Goal: Task Accomplishment & Management: Use online tool/utility

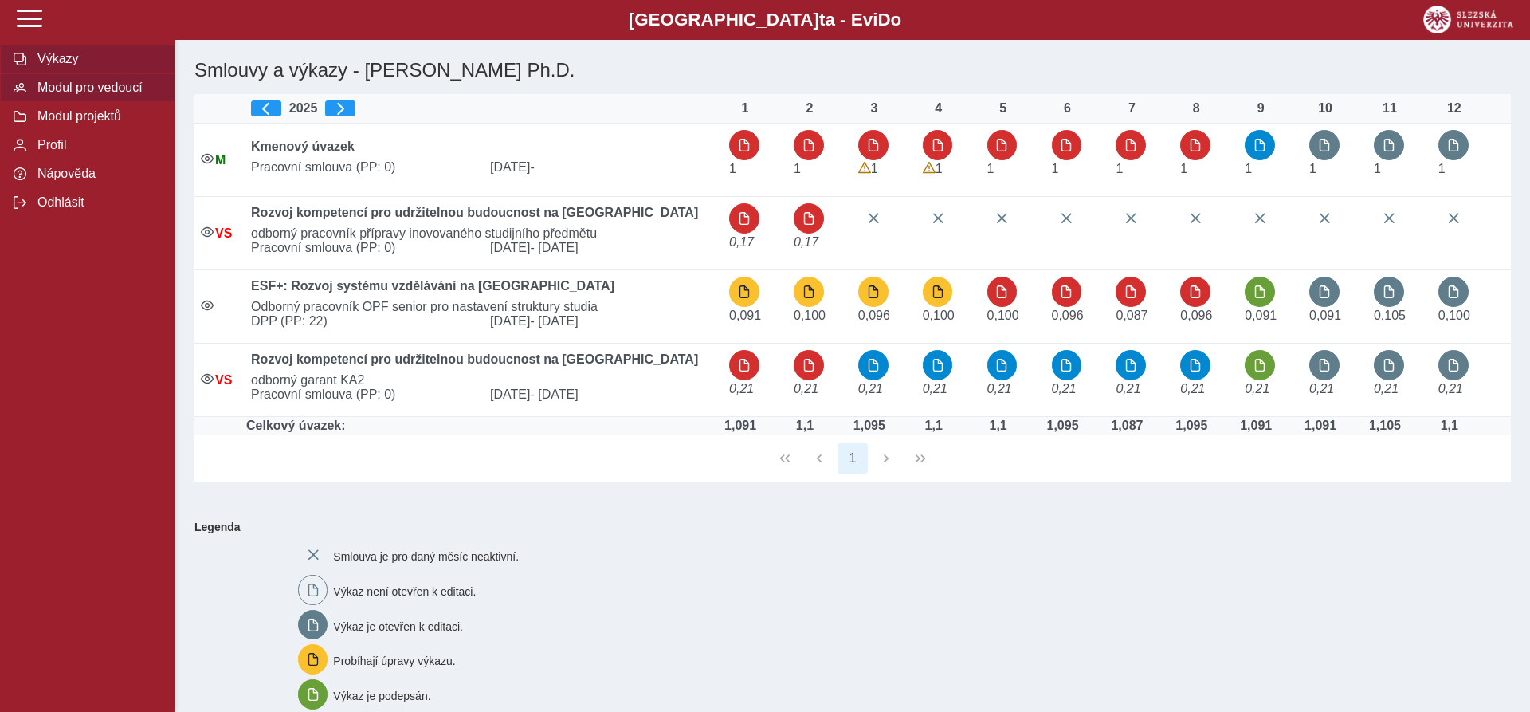
click at [99, 95] on span "Modul pro vedoucí" at bounding box center [97, 87] width 129 height 14
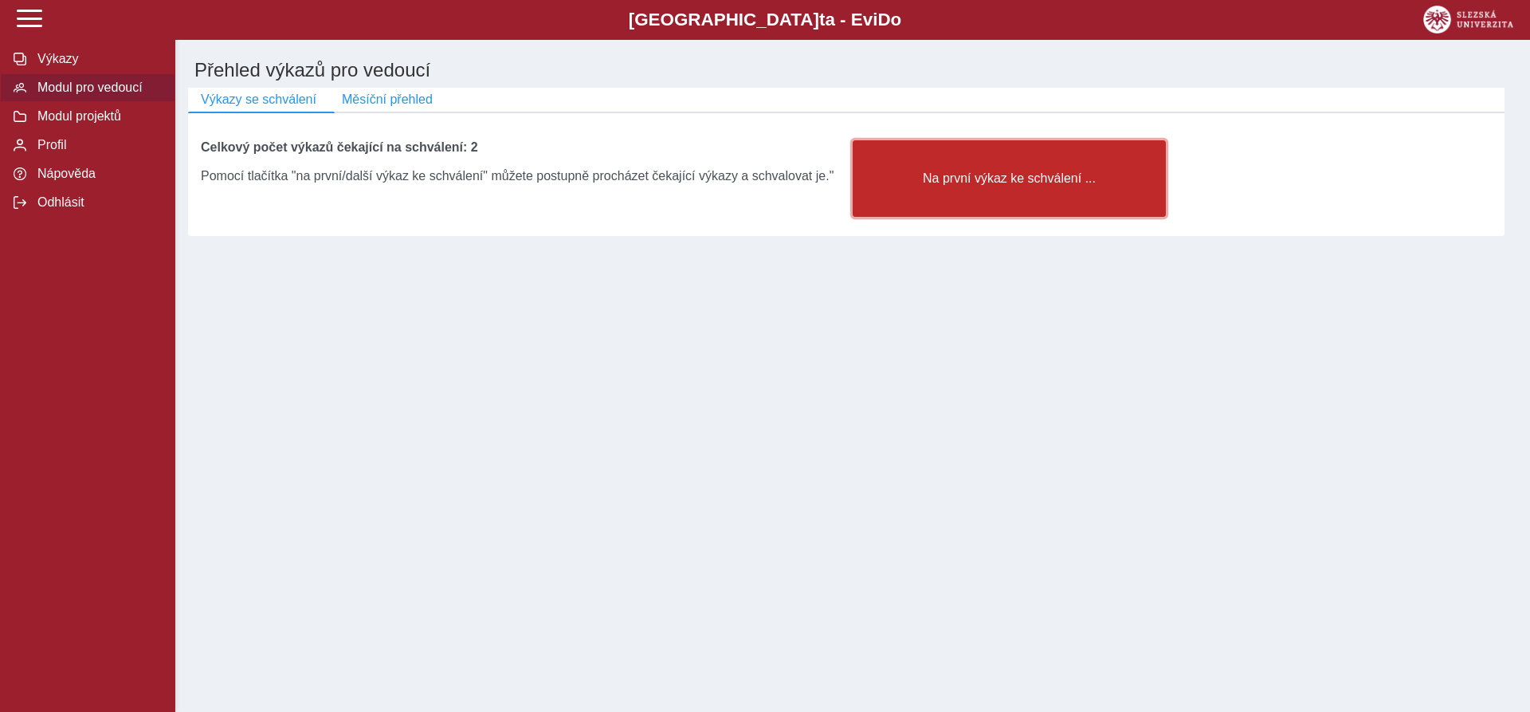
click at [994, 186] on span "Na první výkaz ke schválení ..." at bounding box center [1009, 178] width 286 height 14
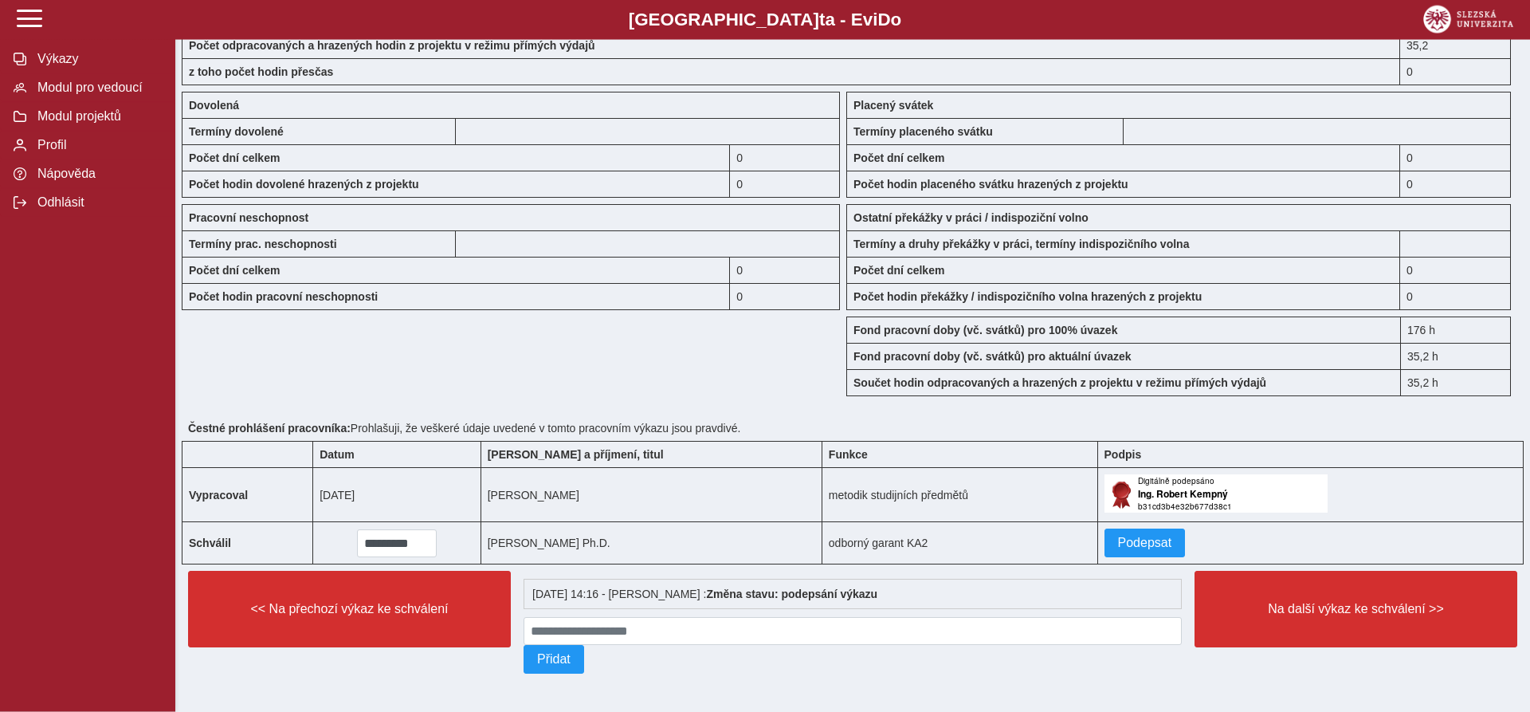
scroll to position [1240, 0]
click at [1118, 538] on span "Podepsat" at bounding box center [1145, 542] width 54 height 14
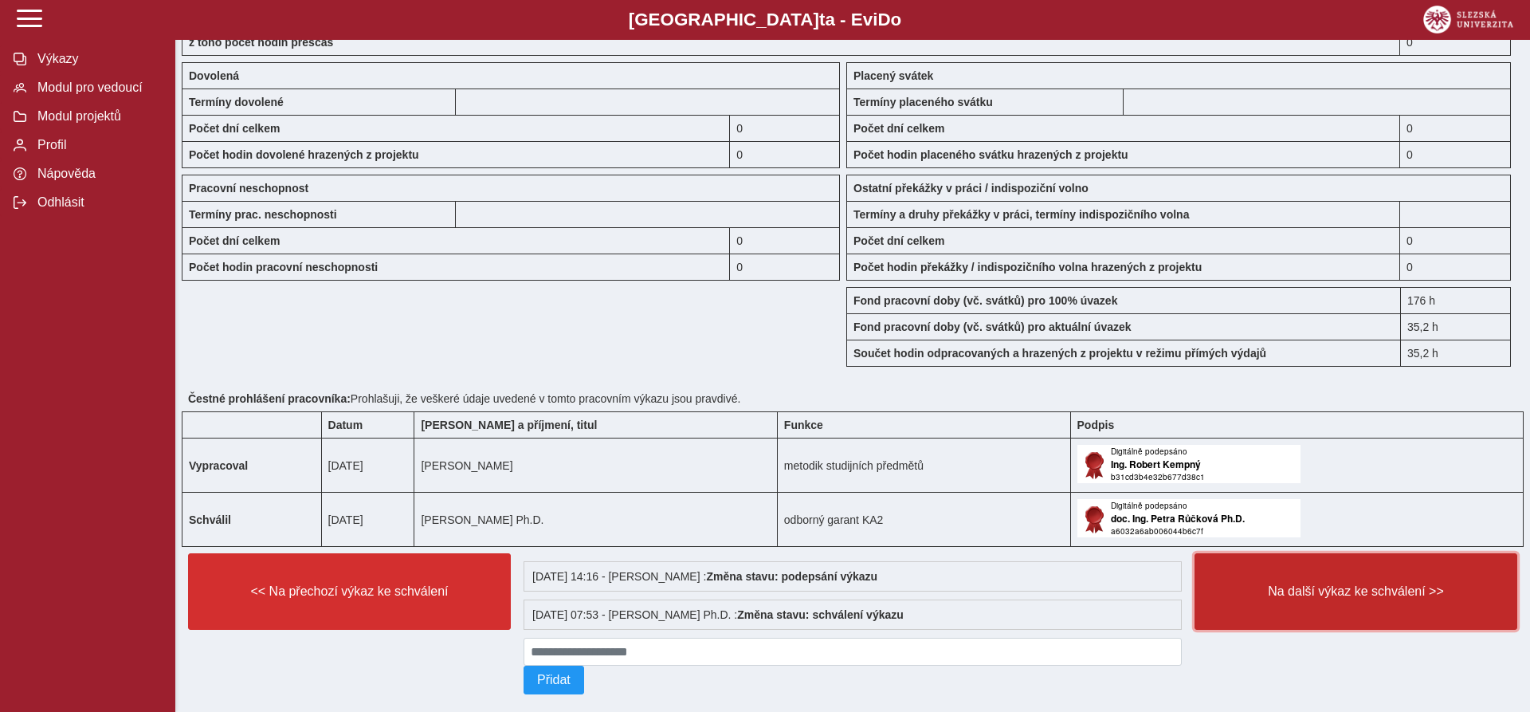
click at [1238, 598] on button "Na další výkaz ke schválení >>" at bounding box center [1355, 591] width 323 height 76
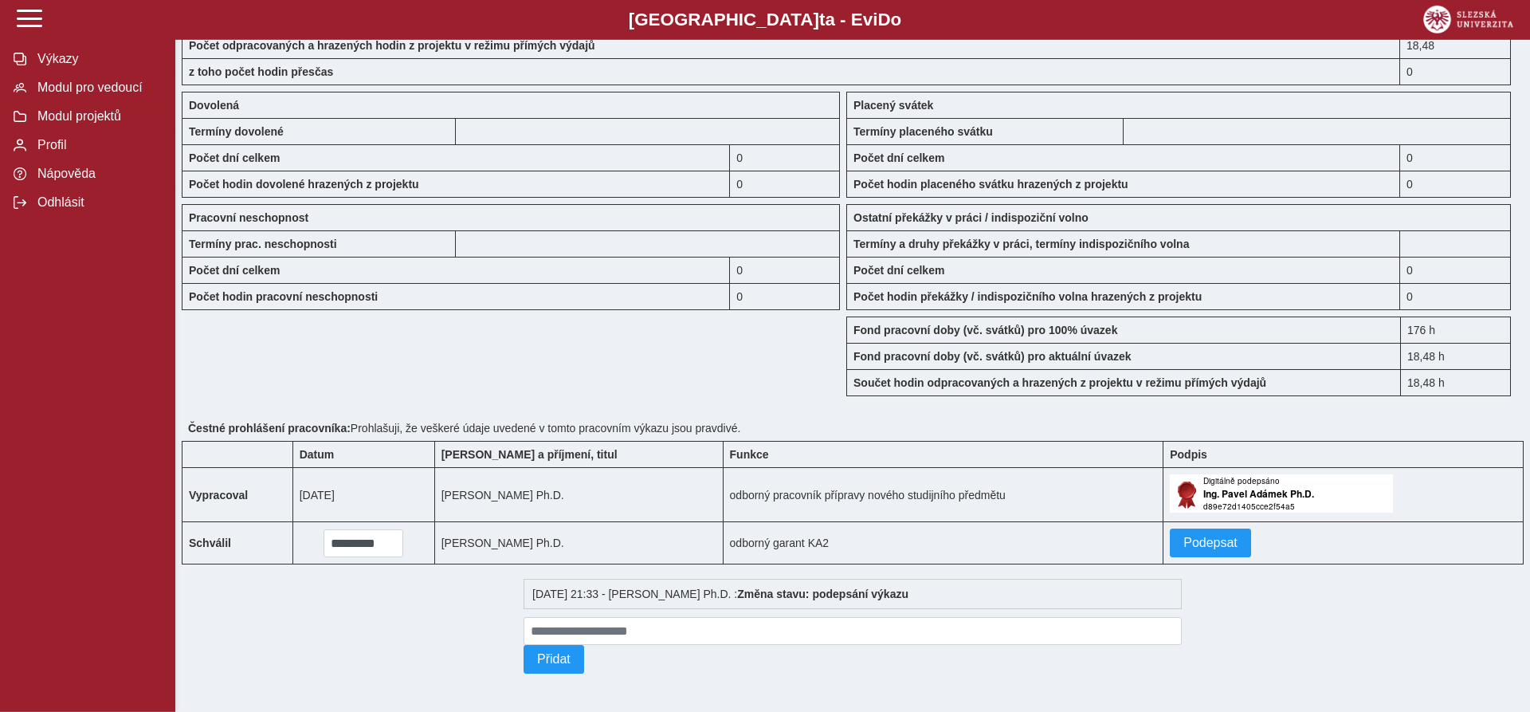
scroll to position [1240, 0]
click at [1194, 545] on button "Podepsat" at bounding box center [1210, 542] width 81 height 29
